Goal: Task Accomplishment & Management: Manage account settings

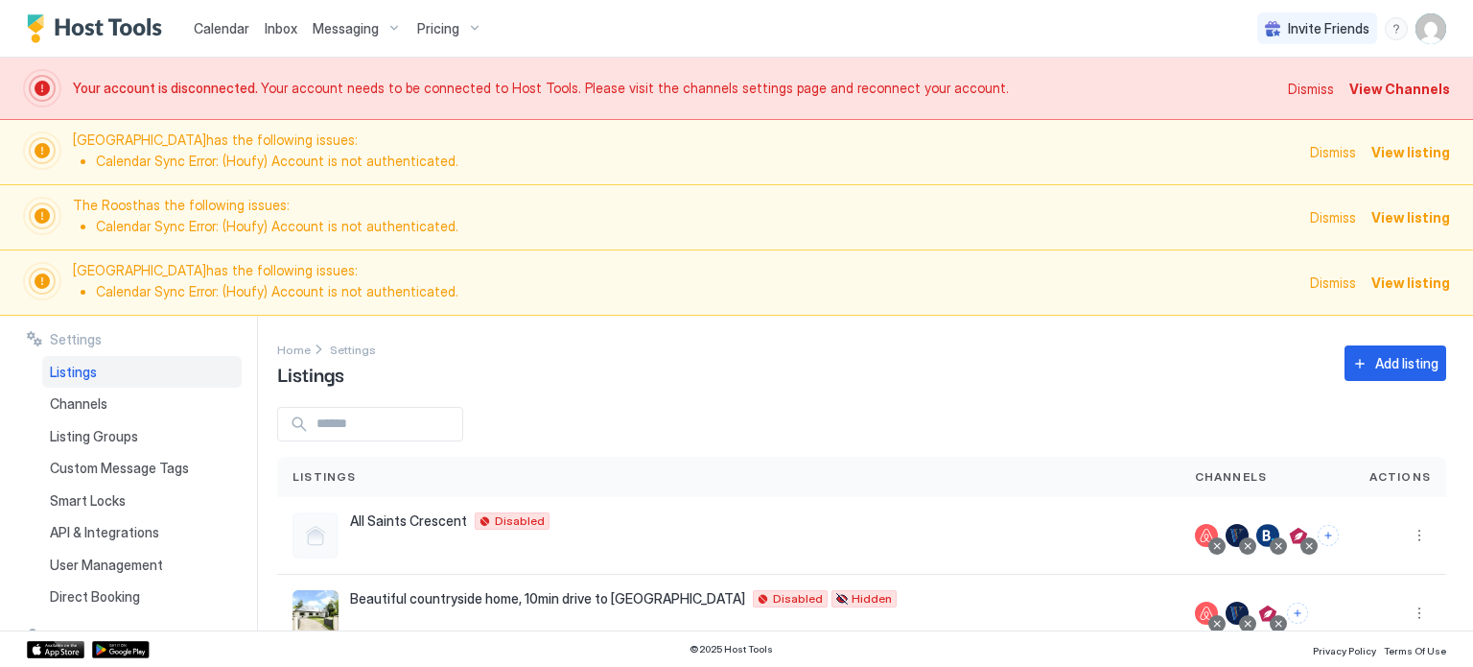
click at [340, 34] on span "Messaging" at bounding box center [346, 28] width 66 height 17
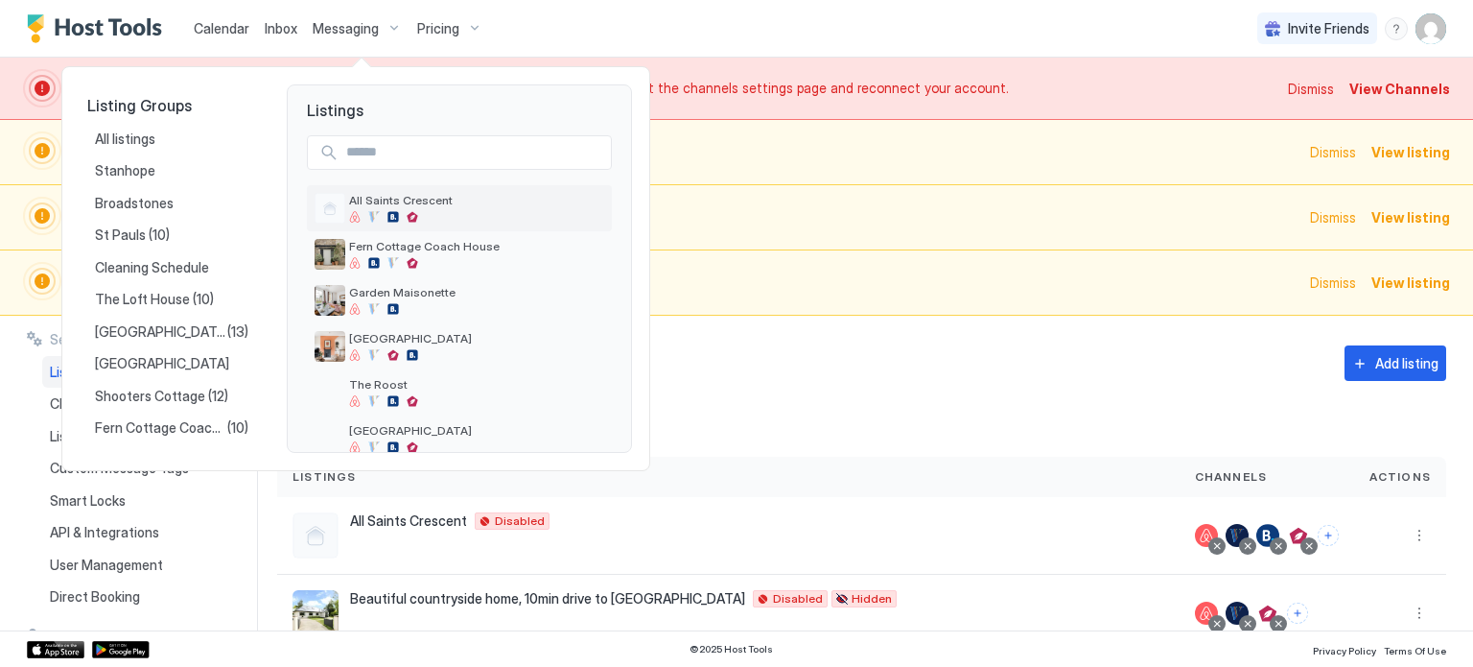
click at [419, 211] on div at bounding box center [476, 217] width 255 height 12
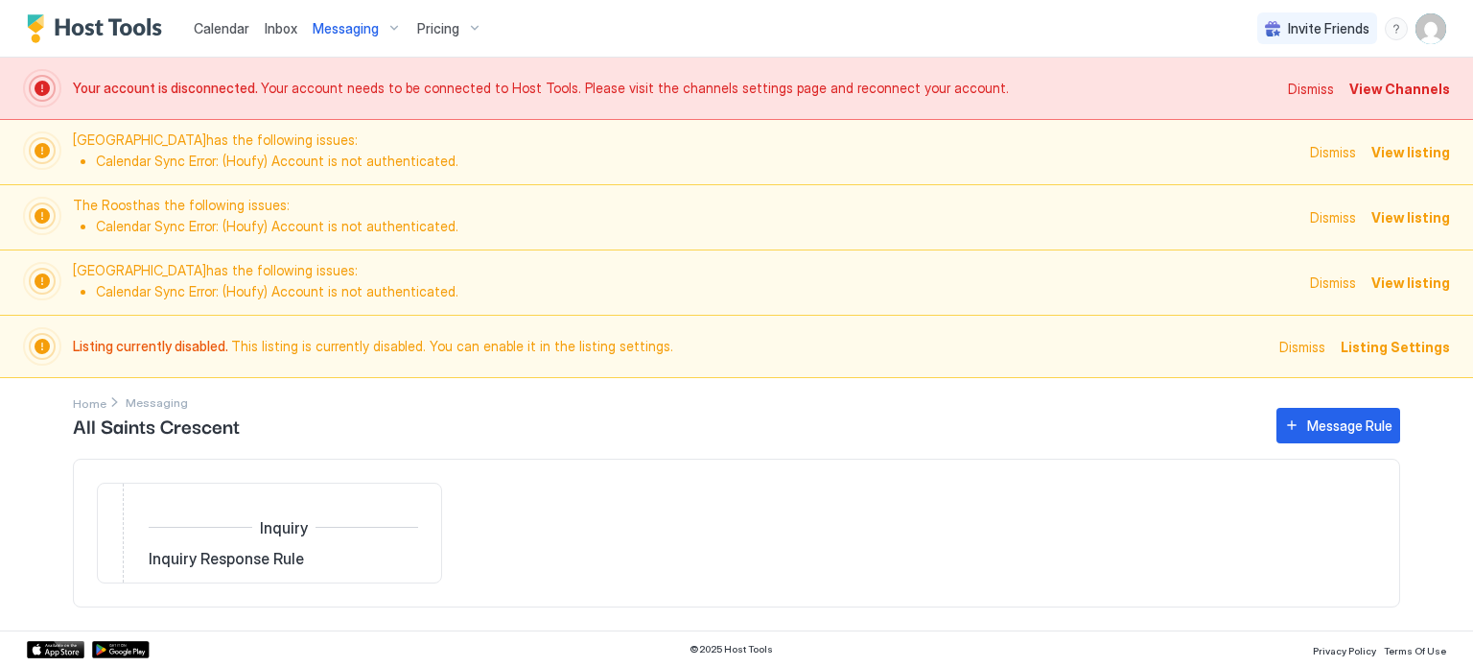
scroll to position [50, 0]
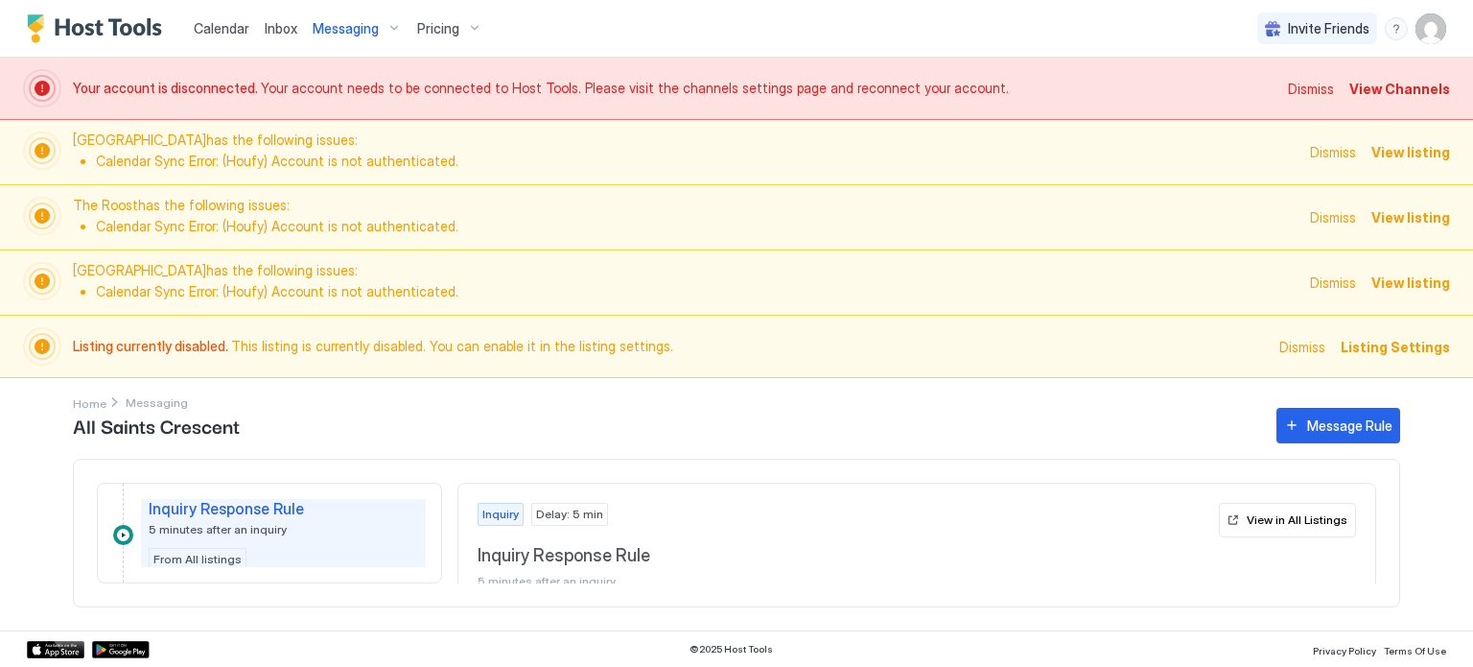
click at [1381, 346] on span "Listing Settings" at bounding box center [1395, 347] width 109 height 20
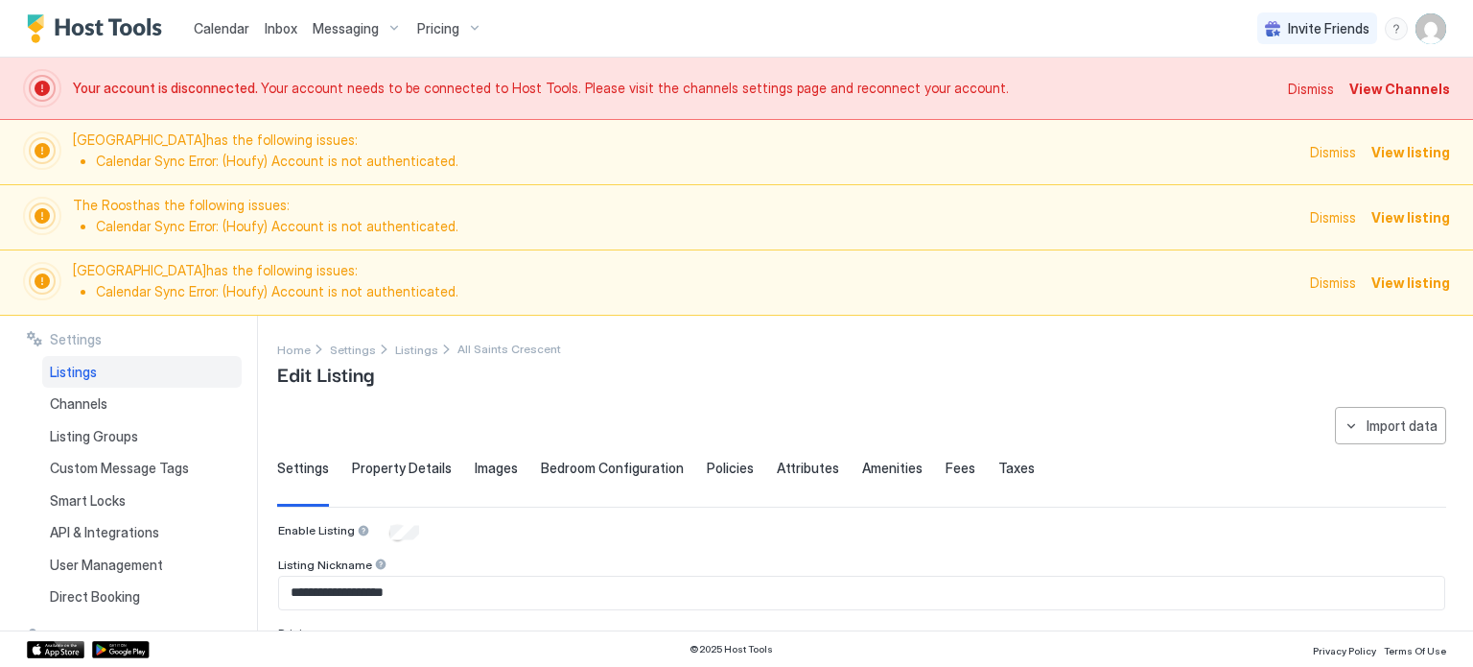
click at [346, 21] on span "Messaging" at bounding box center [346, 28] width 66 height 17
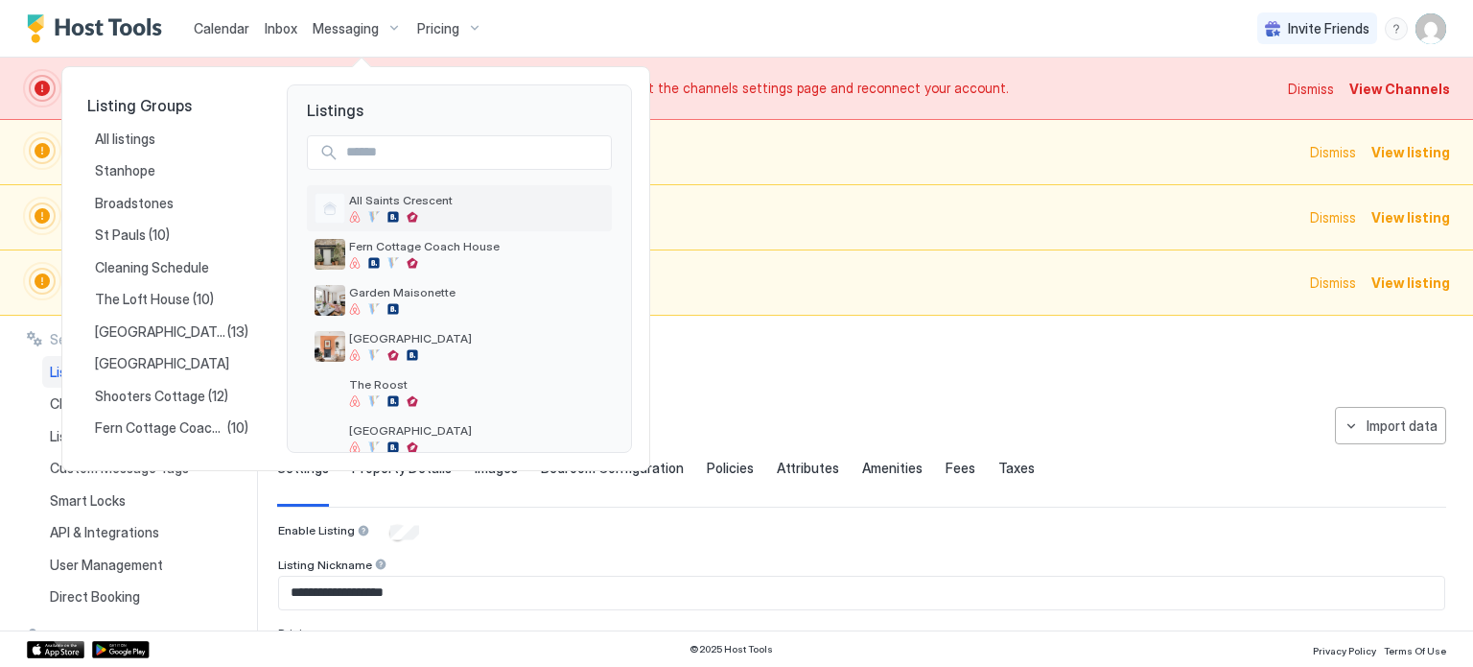
click at [414, 208] on div "All Saints Crescent" at bounding box center [476, 208] width 255 height 30
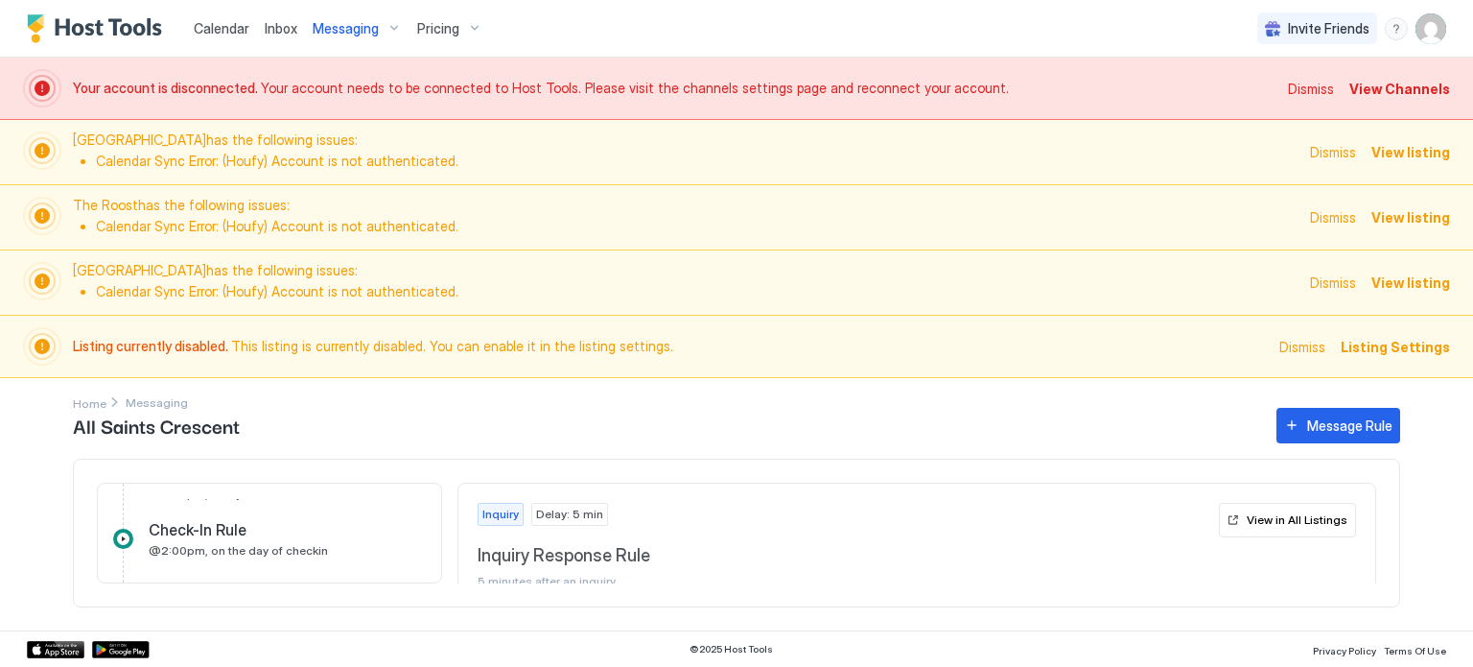
scroll to position [633, 0]
click at [321, 527] on div "Check-In Rule" at bounding box center [270, 529] width 243 height 19
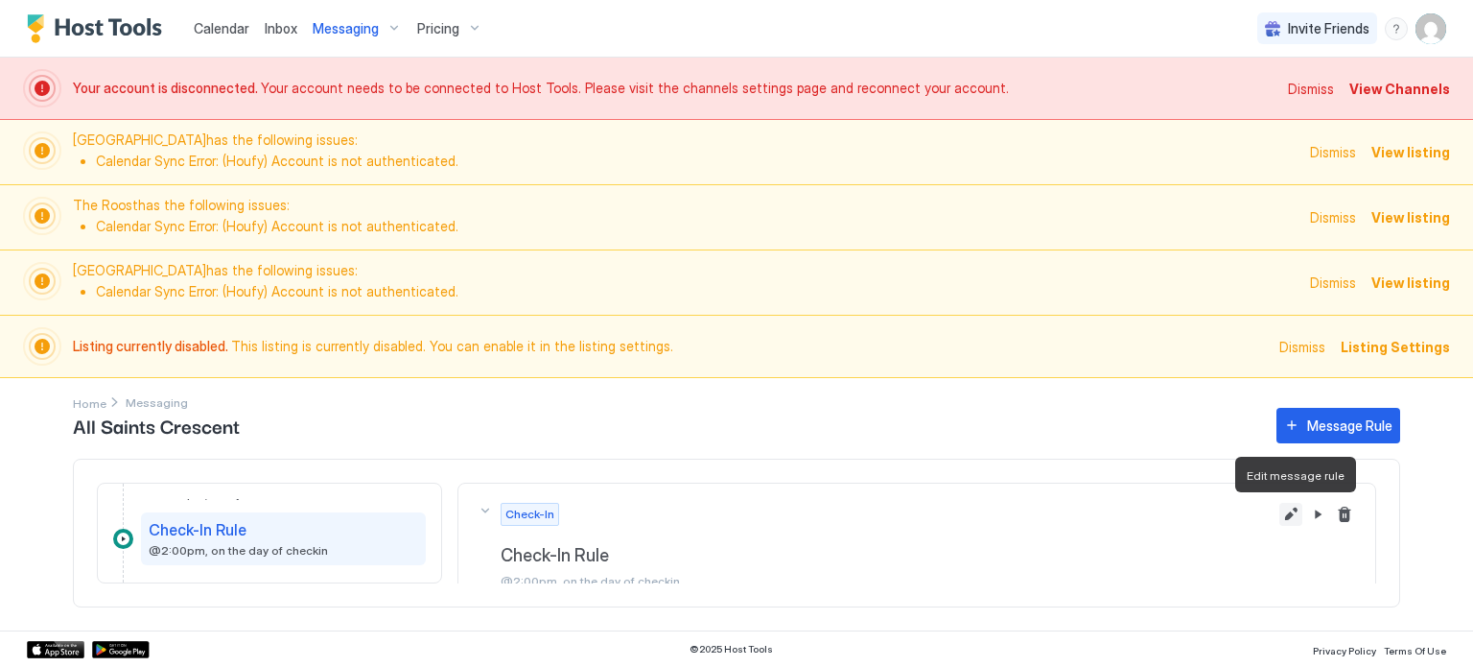
click at [1291, 513] on button "Edit message rule" at bounding box center [1290, 514] width 23 height 23
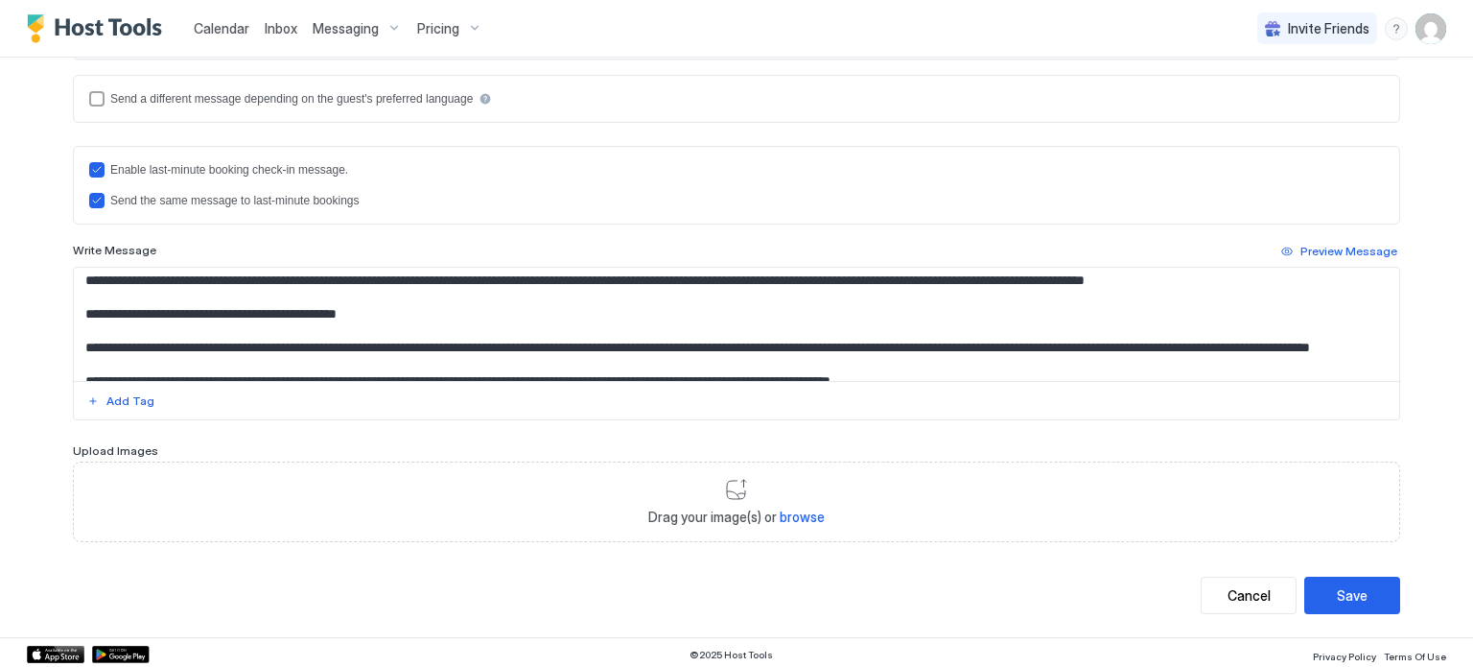
scroll to position [105, 0]
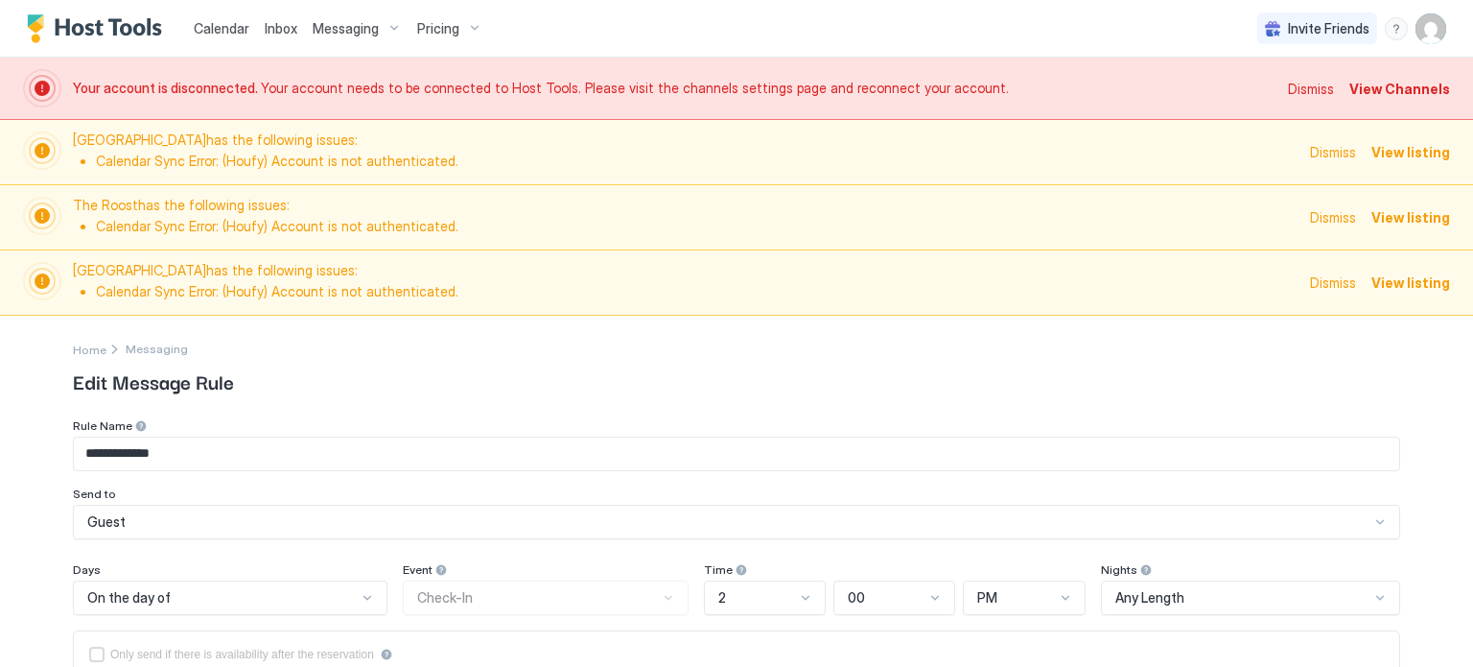
scroll to position [105, 0]
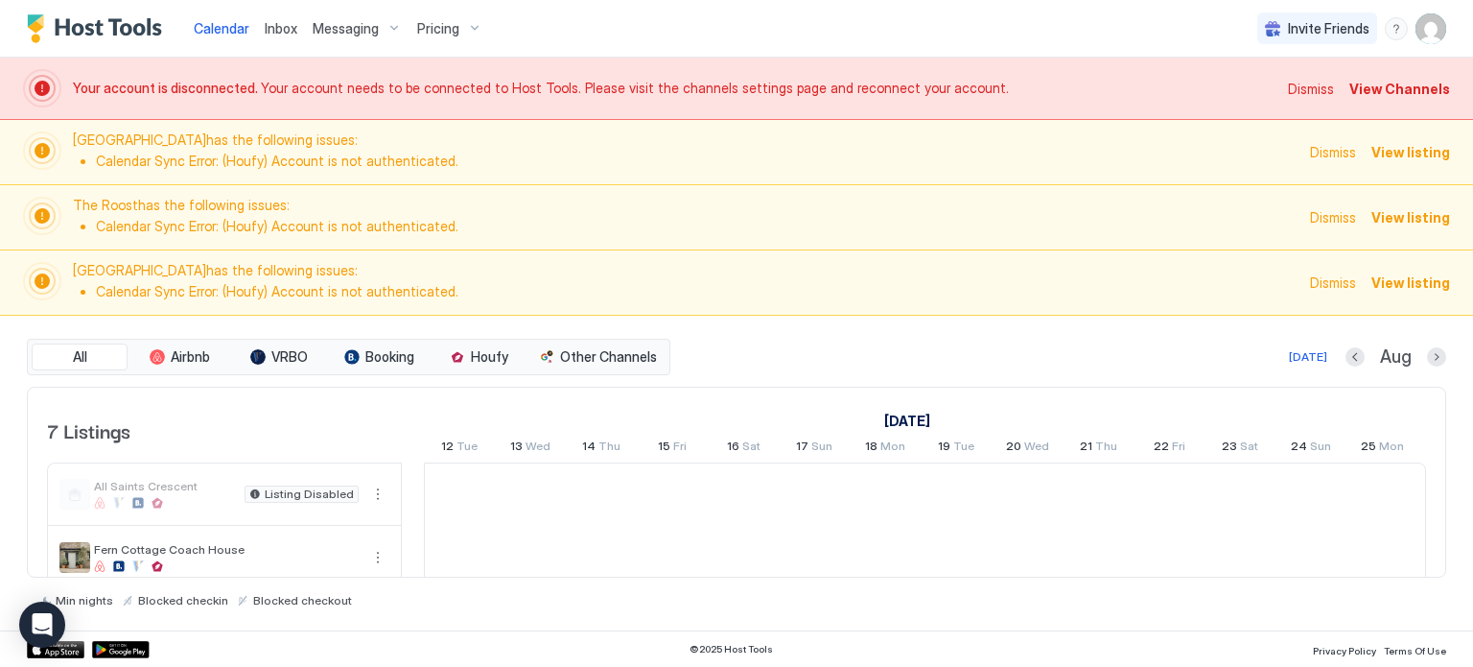
scroll to position [0, 1066]
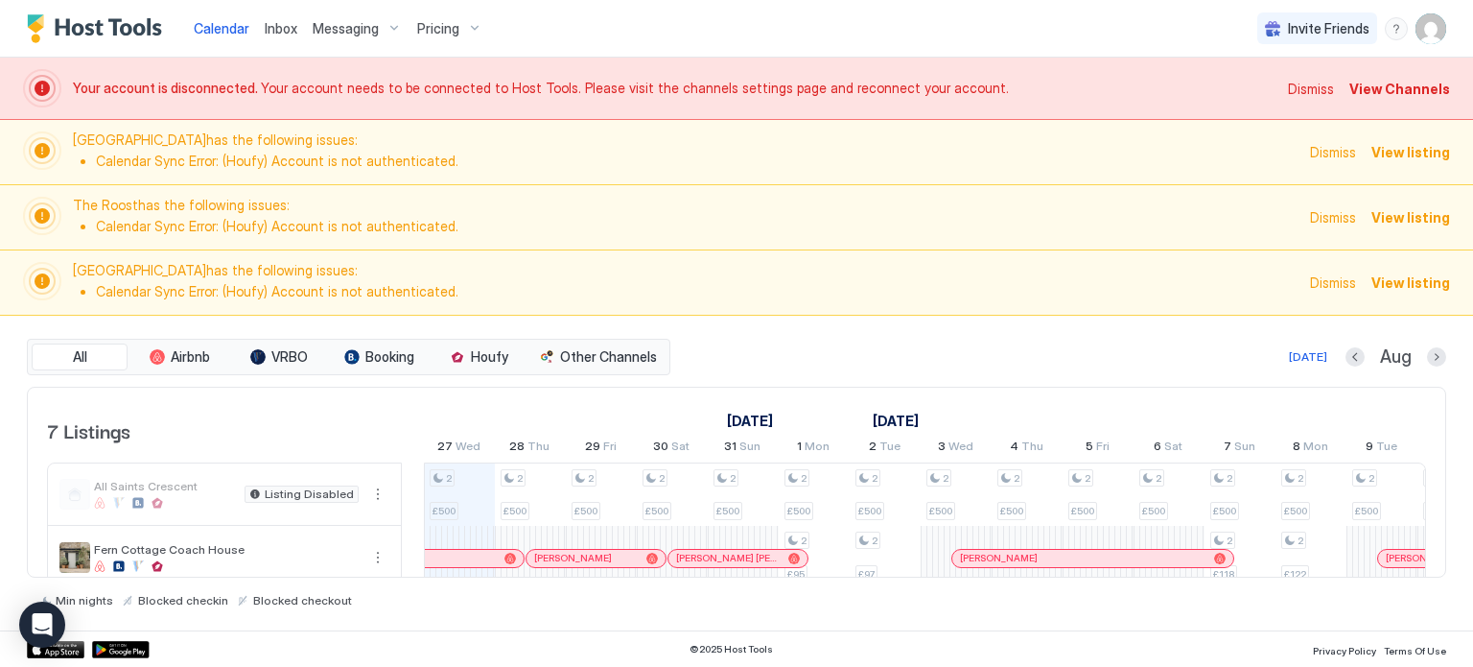
click at [1433, 31] on img "User profile" at bounding box center [1431, 28] width 31 height 31
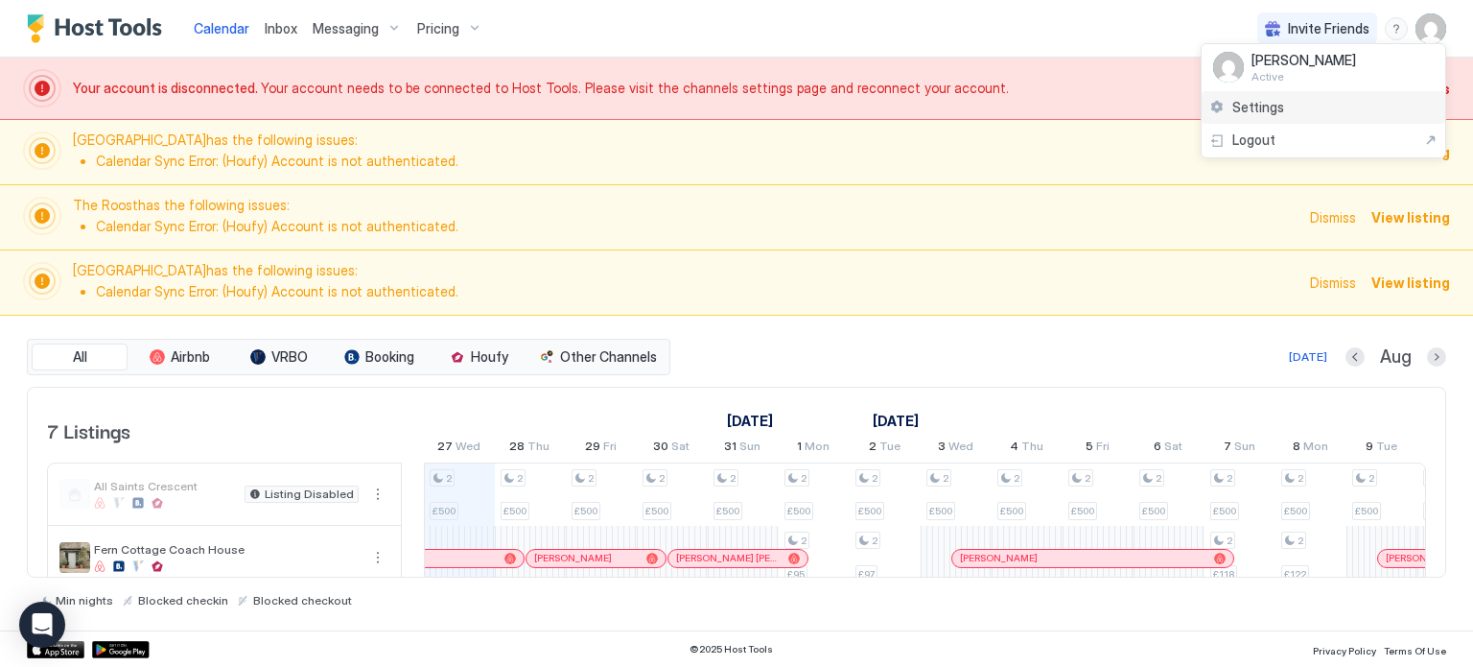
click at [1306, 107] on div "Settings" at bounding box center [1324, 108] width 244 height 34
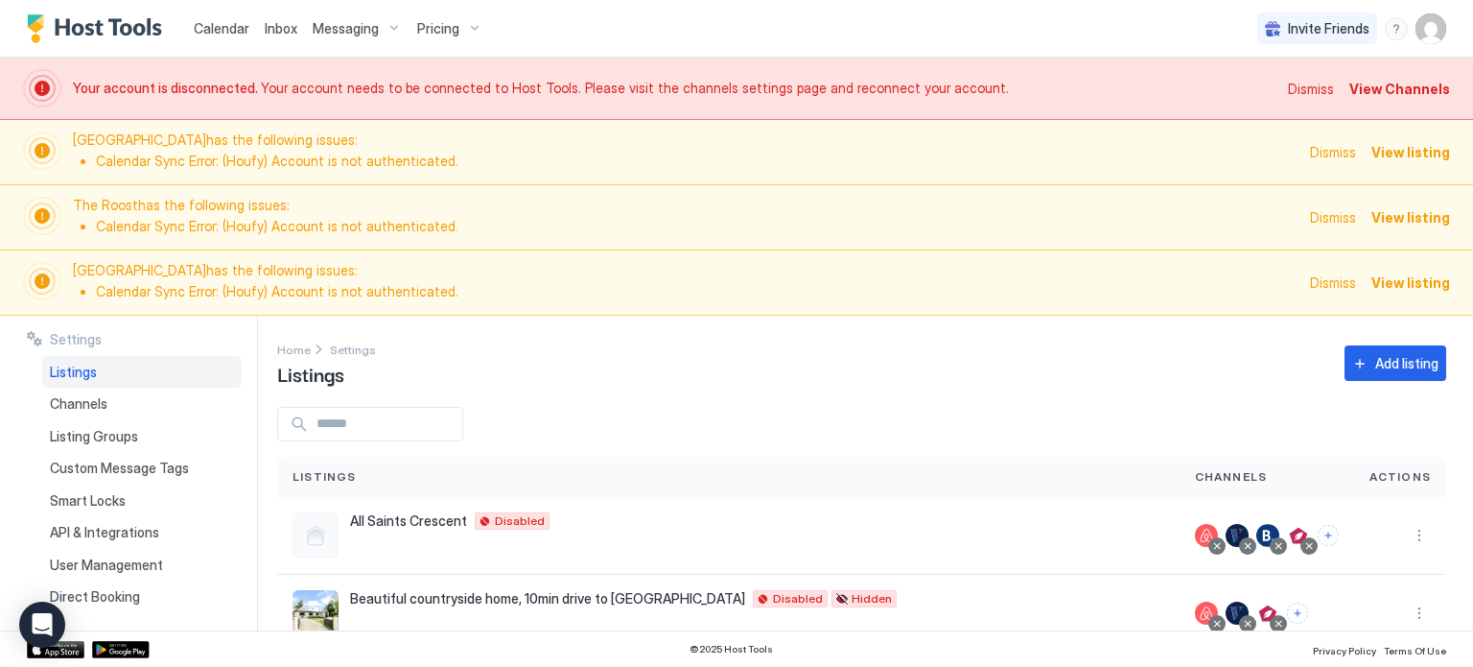
click at [447, 28] on span "Pricing" at bounding box center [438, 28] width 42 height 17
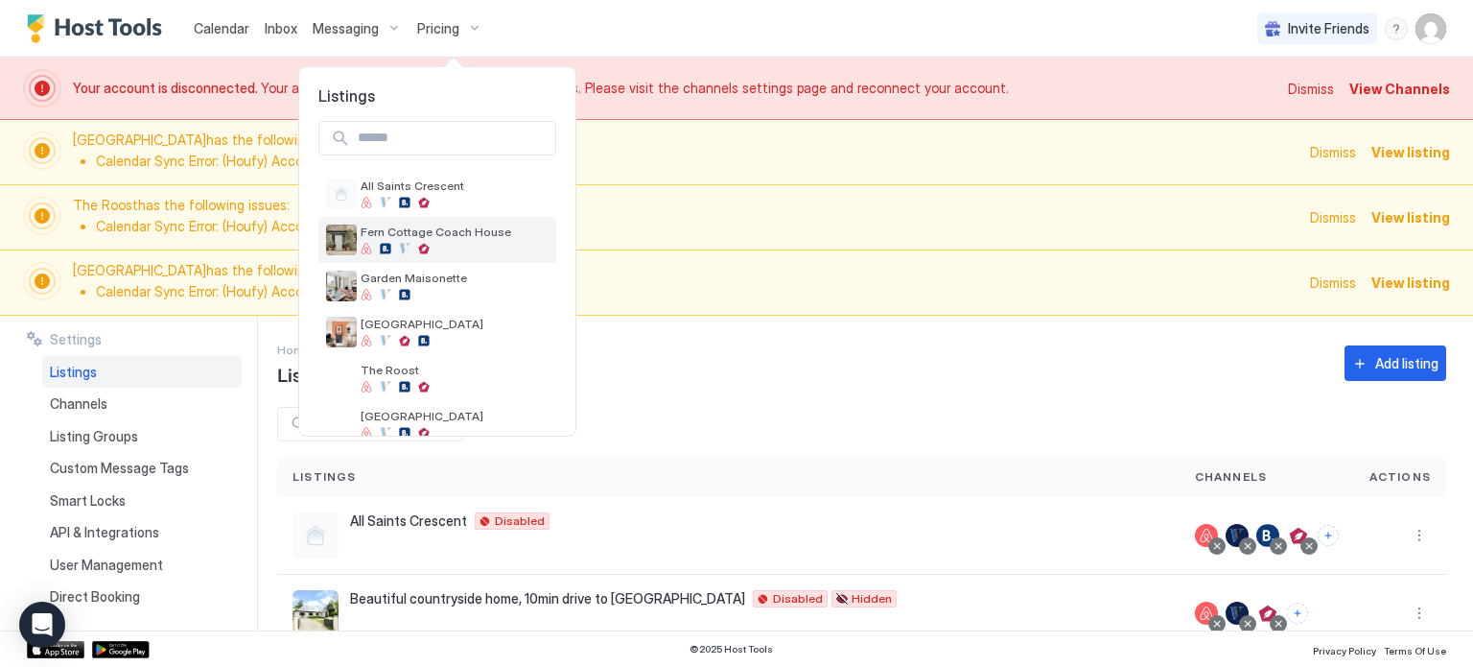
click at [484, 243] on div at bounding box center [455, 249] width 188 height 12
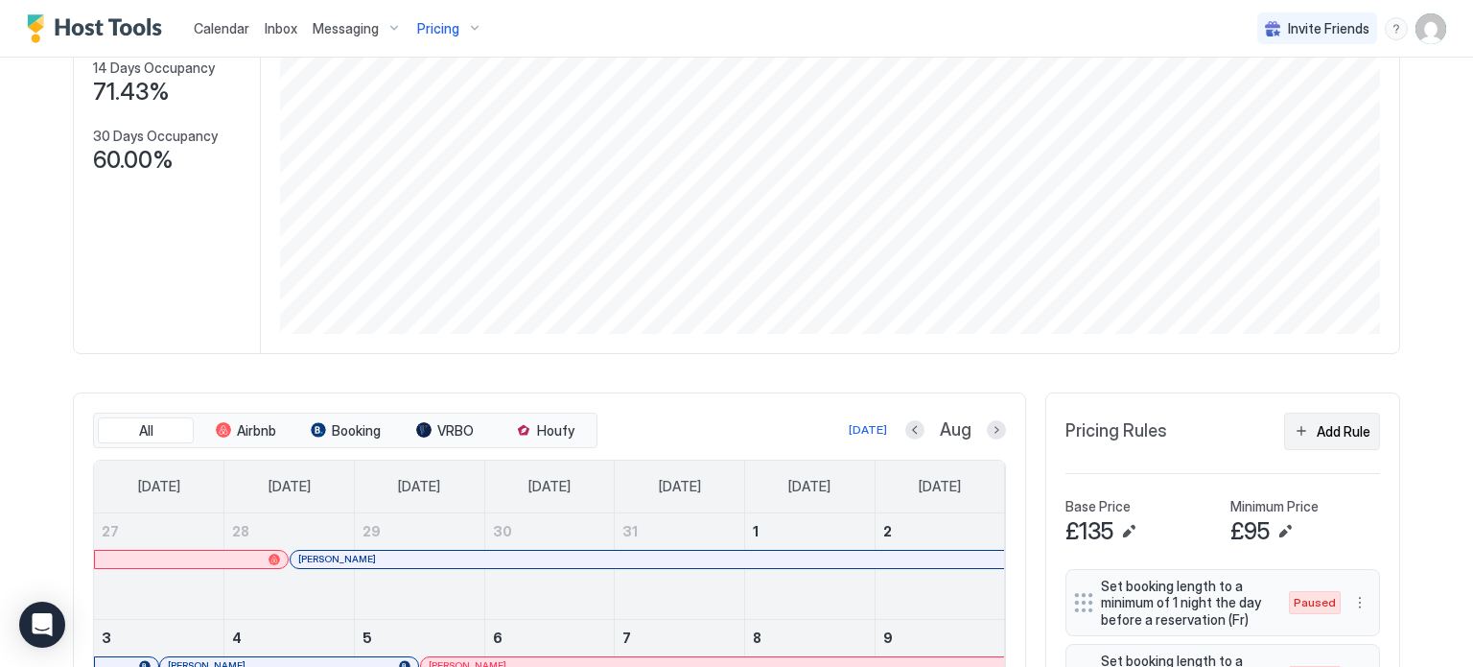
scroll to position [511, 0]
click at [1317, 423] on div "Add Rule" at bounding box center [1344, 429] width 54 height 20
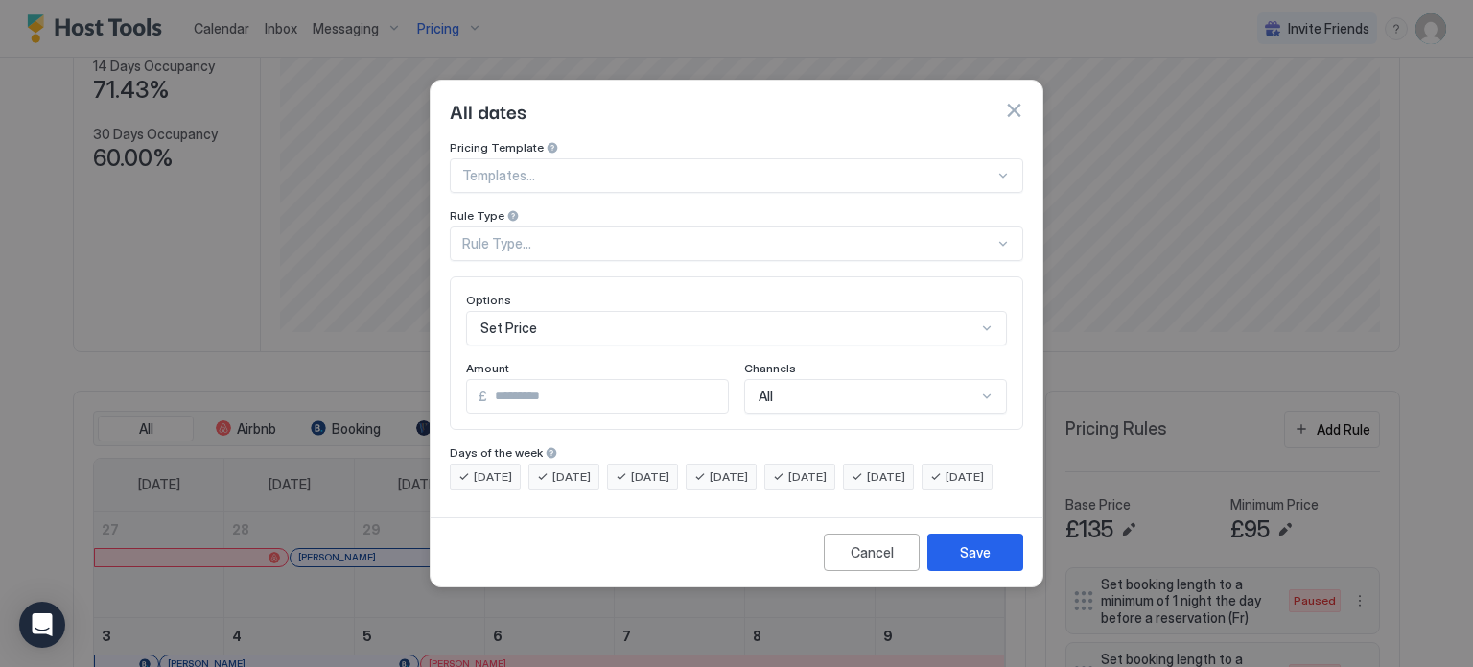
click at [664, 235] on div "Rule Type..." at bounding box center [728, 243] width 532 height 17
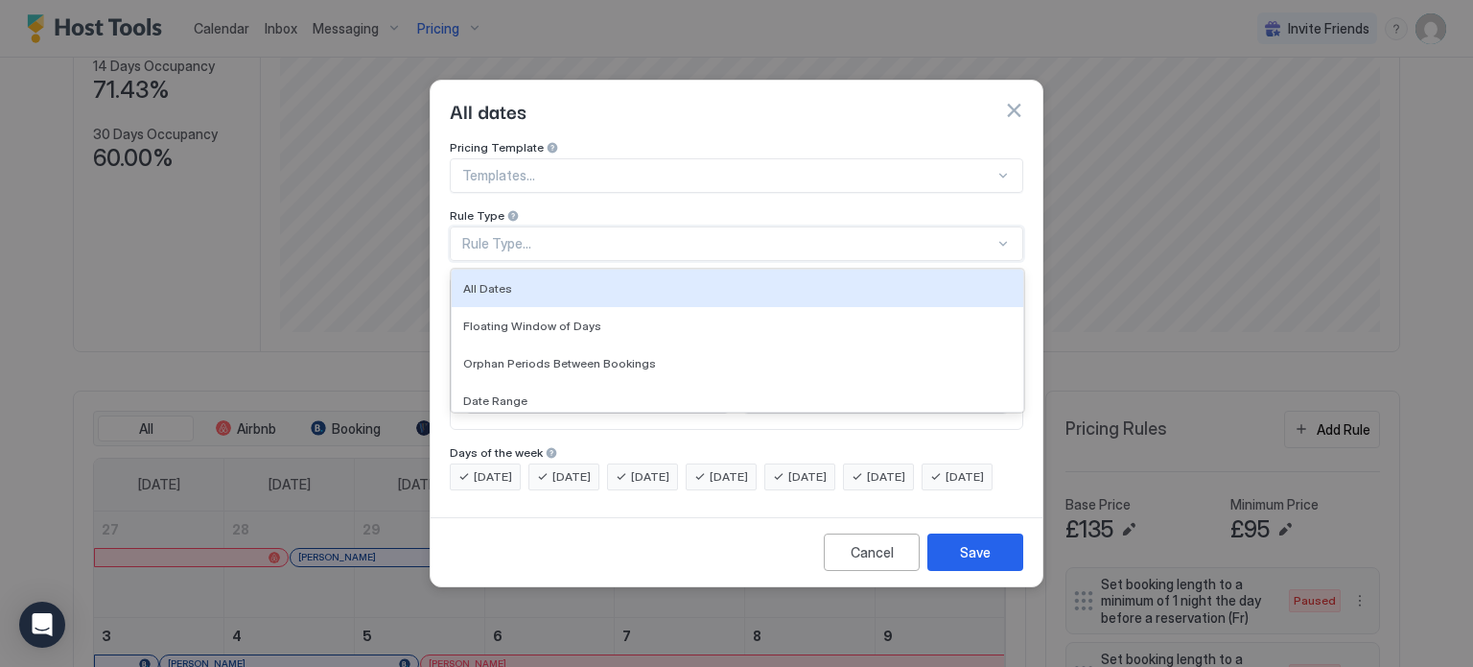
click at [664, 235] on div "Rule Type..." at bounding box center [728, 243] width 532 height 17
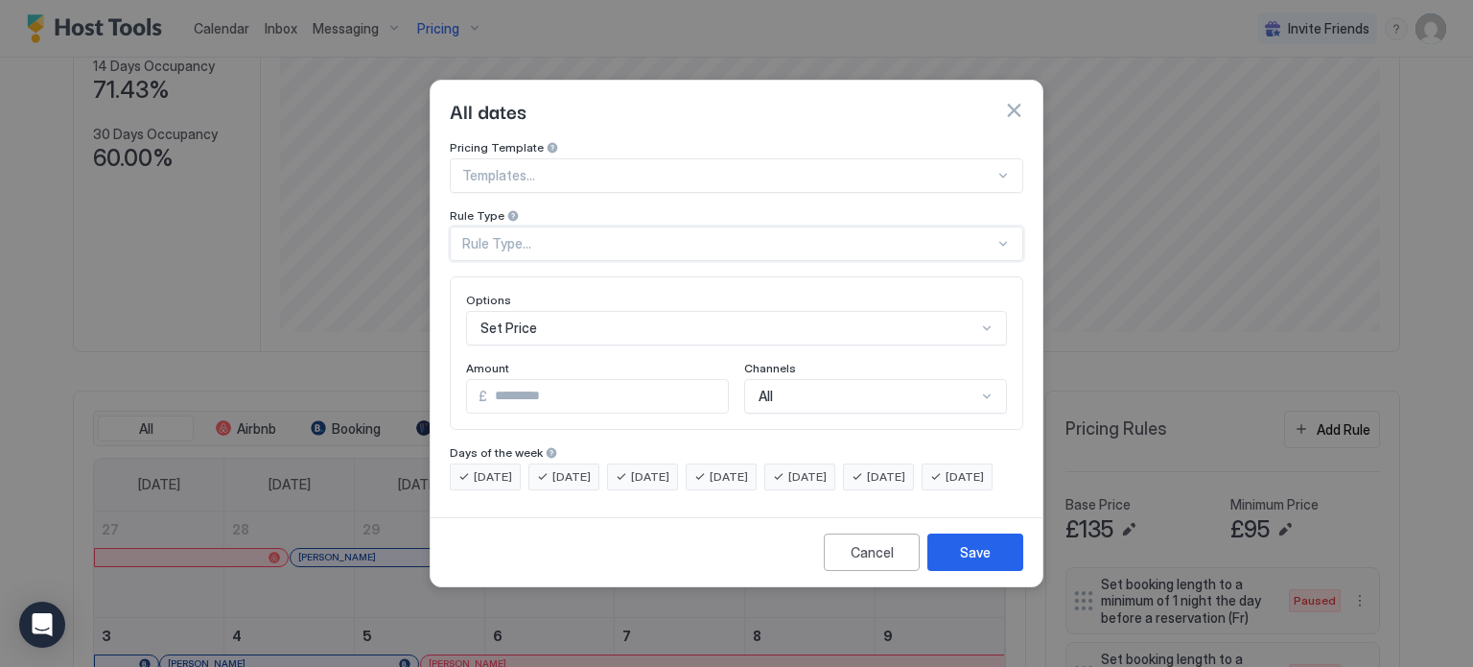
click at [667, 167] on div at bounding box center [728, 175] width 532 height 17
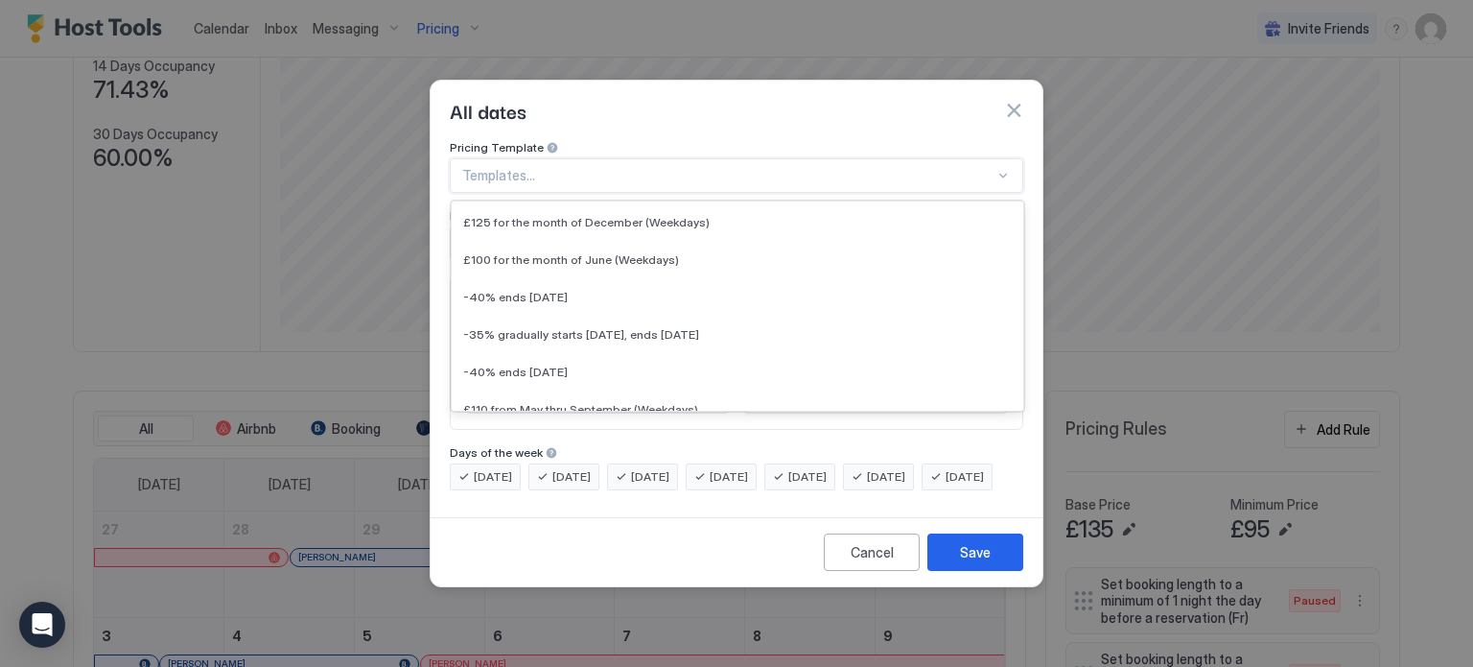
scroll to position [2465, 0]
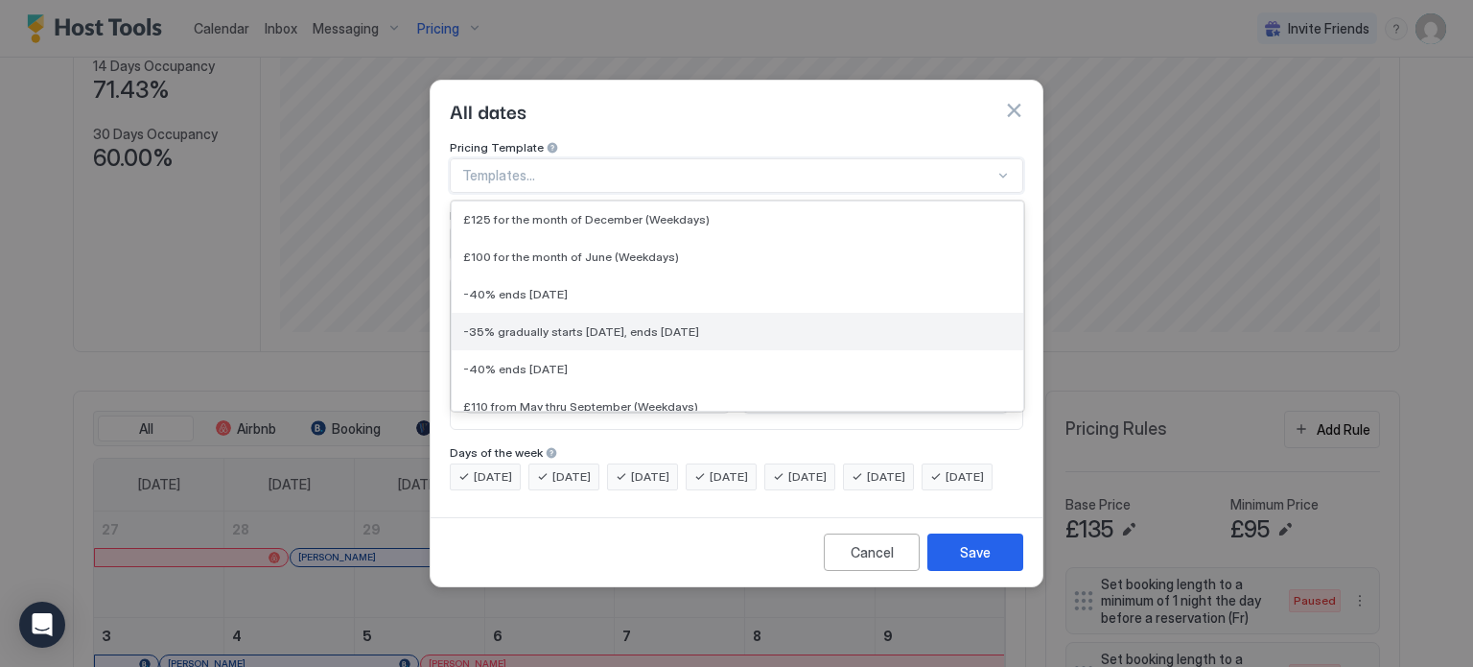
click at [662, 324] on span "-35% gradually starts in 3 days, ends in 10 days" at bounding box center [581, 331] width 236 height 14
type input "**"
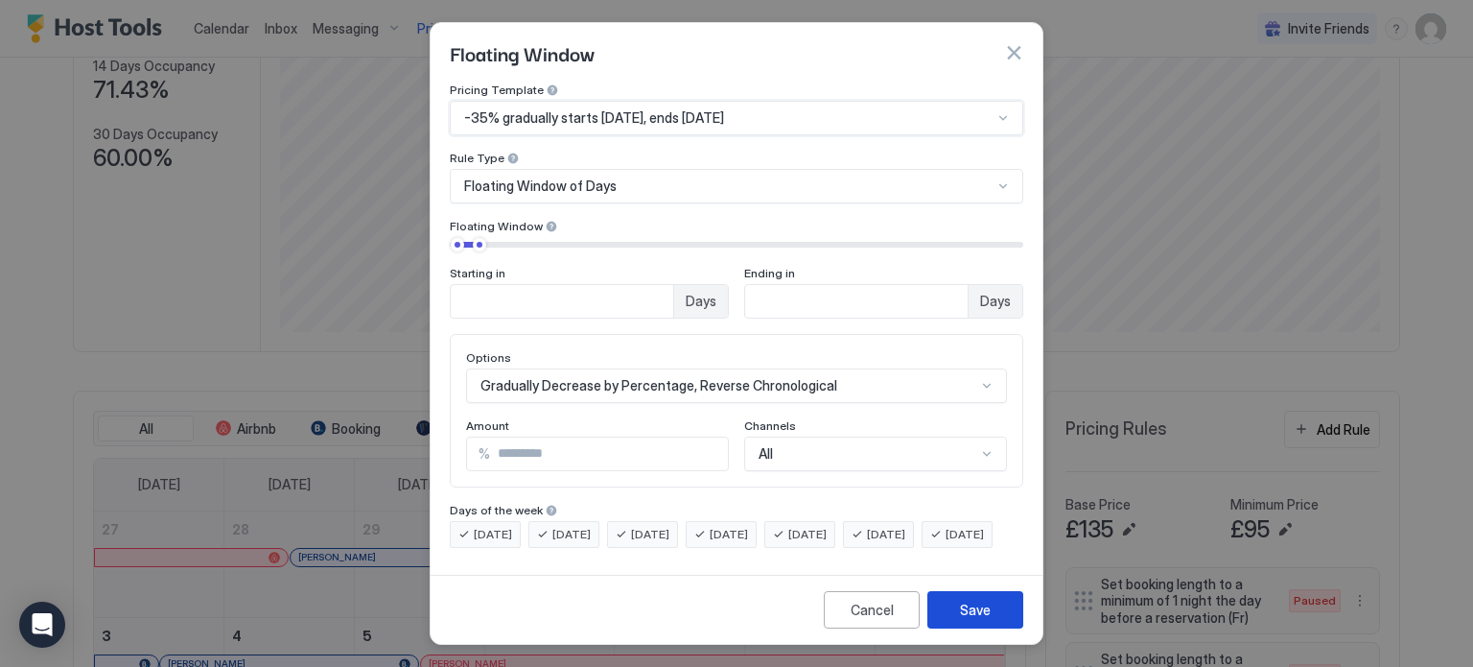
click at [962, 610] on div "Save" at bounding box center [975, 609] width 31 height 20
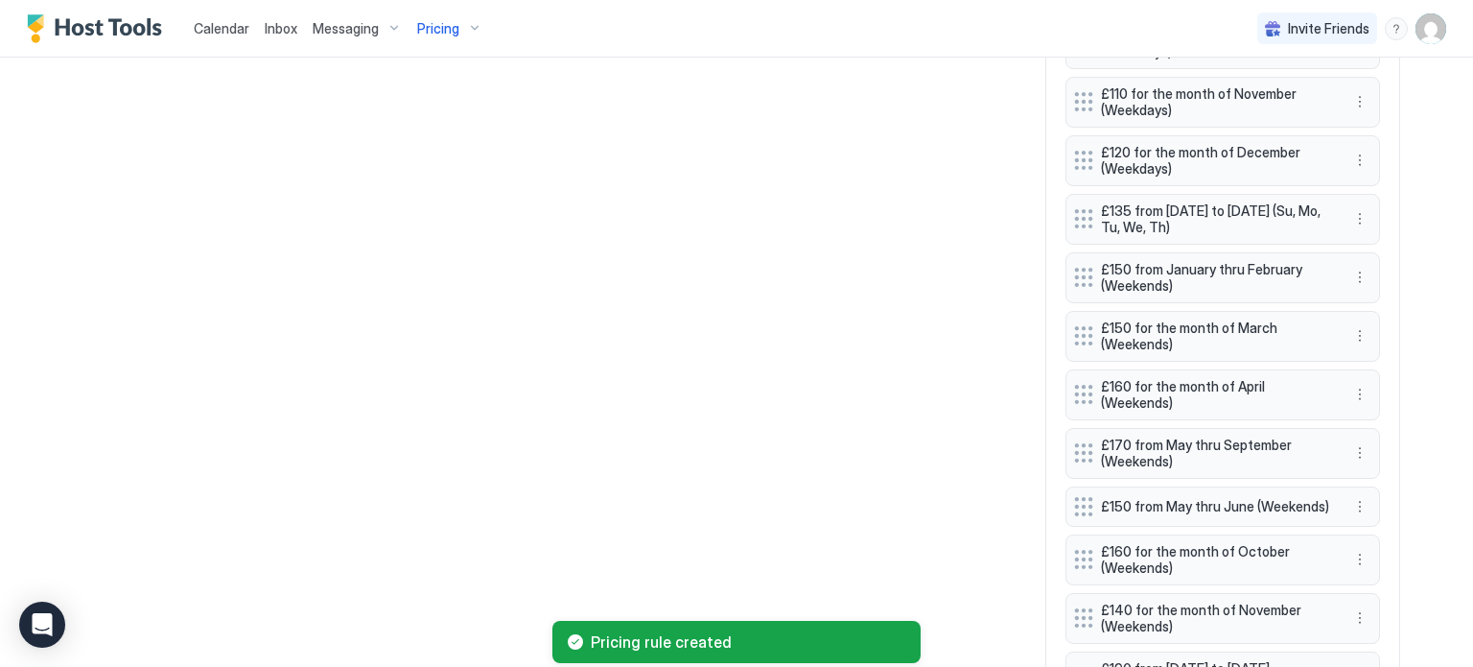
scroll to position [2248, 0]
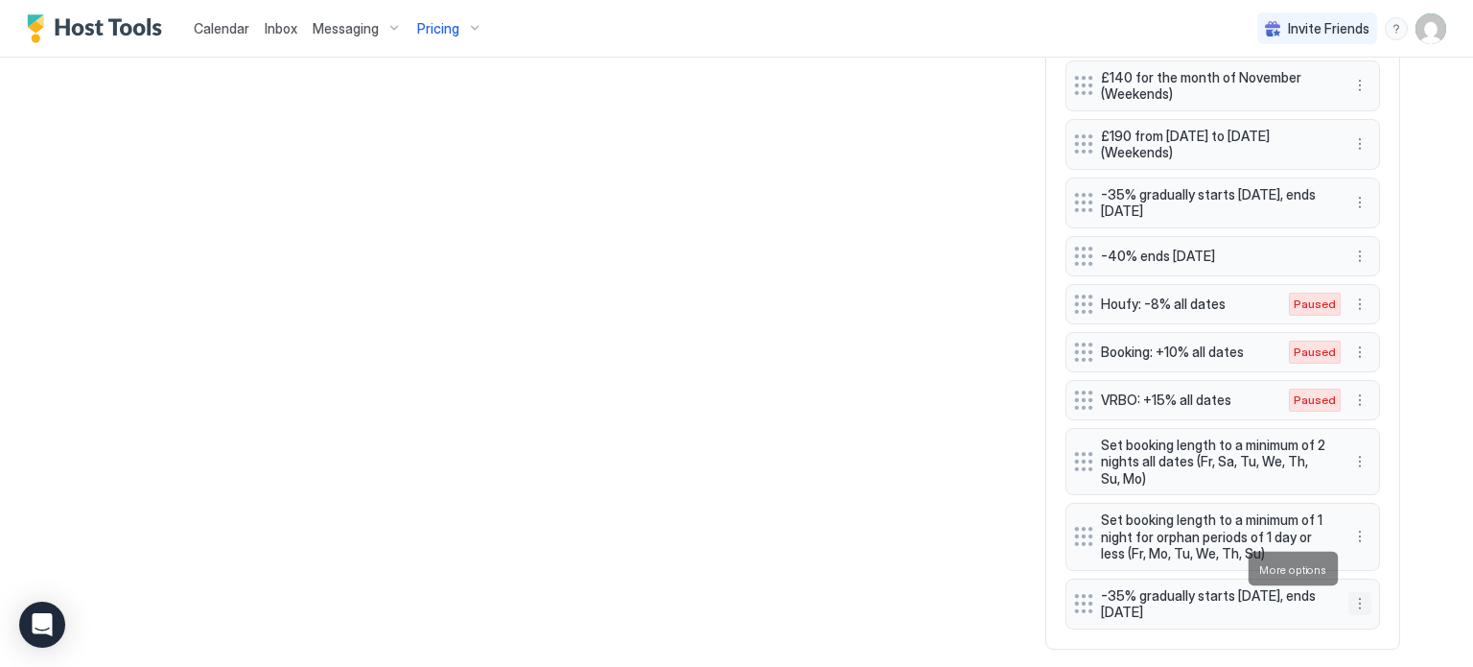
click at [1360, 592] on button "More options" at bounding box center [1359, 603] width 23 height 23
click at [1394, 539] on span "Delete" at bounding box center [1395, 540] width 35 height 14
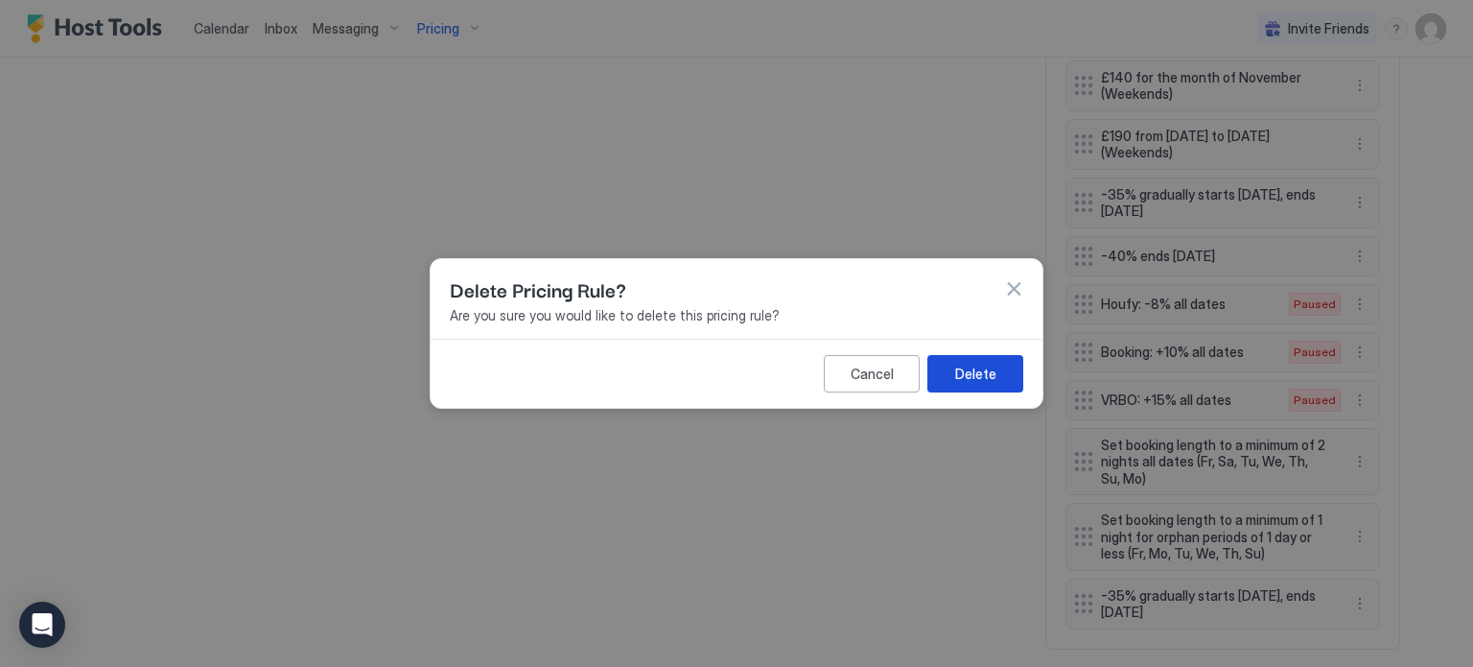
click at [996, 375] on button "Delete" at bounding box center [975, 373] width 96 height 37
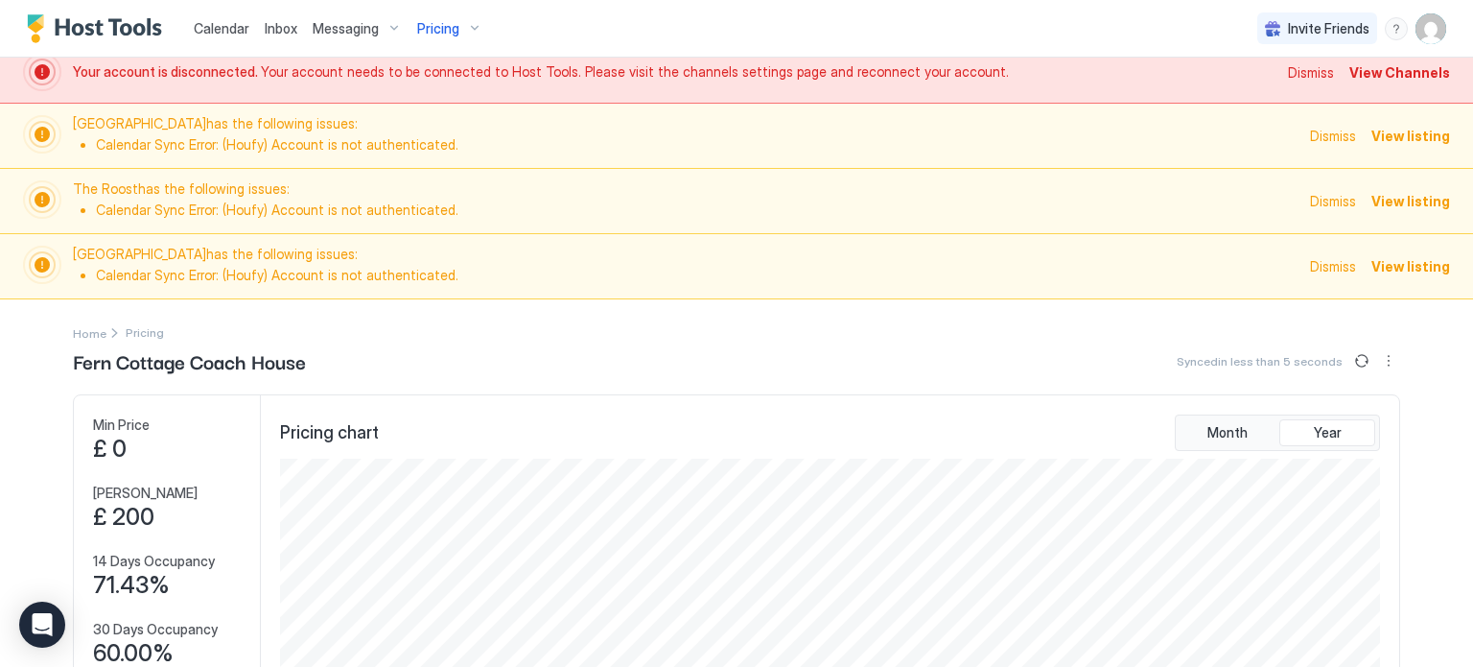
scroll to position [0, 0]
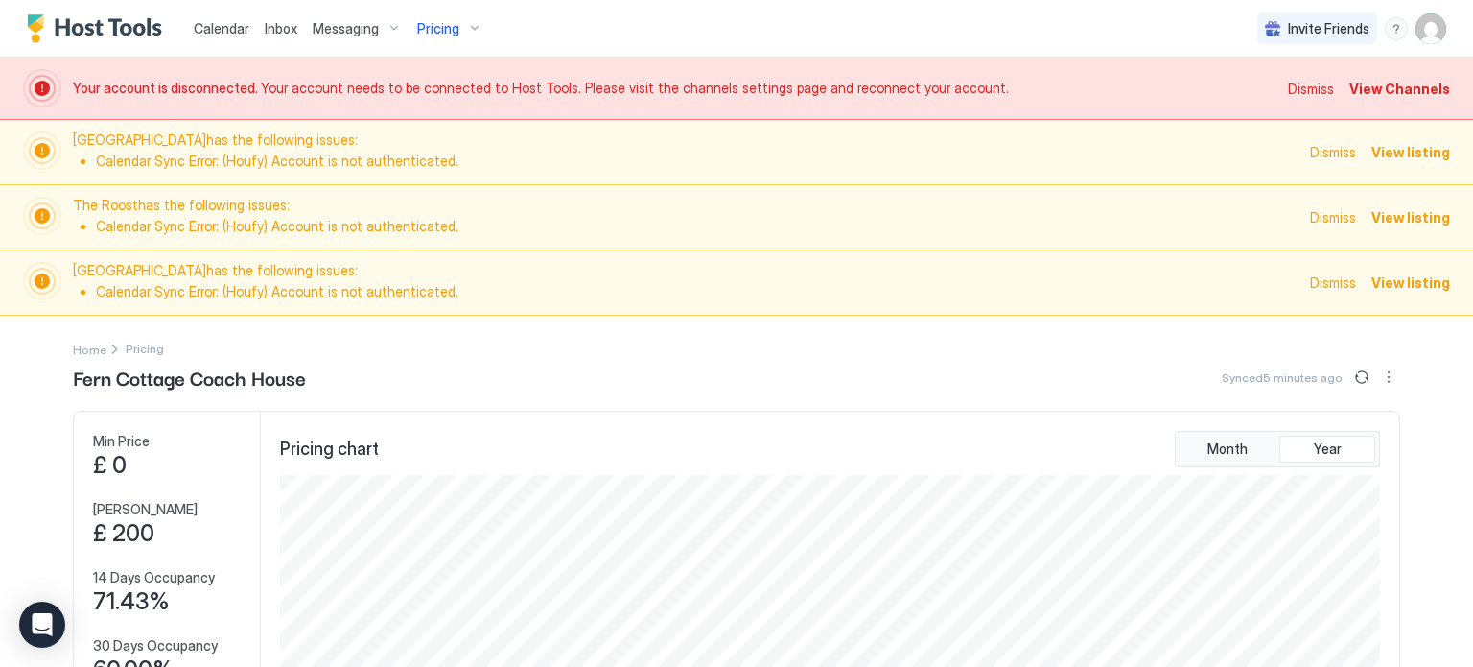
click at [922, 418] on div "Pricing chart Month Year" at bounding box center [830, 636] width 1138 height 451
